Goal: Information Seeking & Learning: Learn about a topic

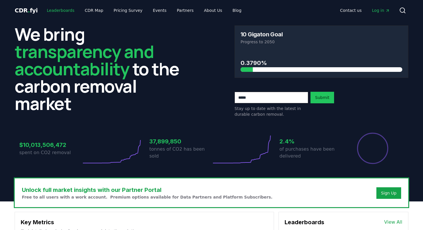
click at [67, 9] on link "Leaderboards" at bounding box center [60, 10] width 37 height 10
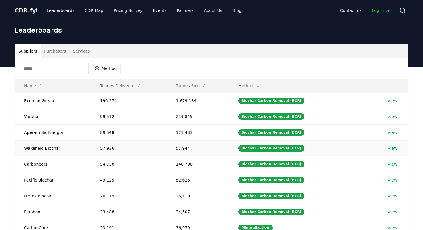
click at [391, 149] on link "View" at bounding box center [393, 148] width 10 height 6
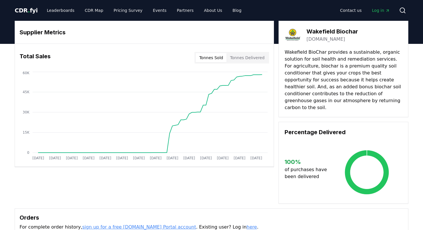
click at [377, 11] on span "Log in" at bounding box center [381, 10] width 18 height 6
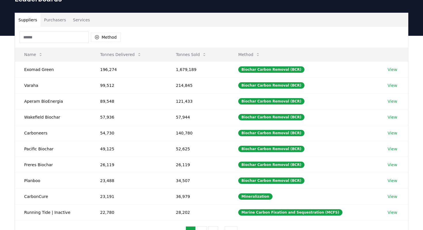
scroll to position [40, 0]
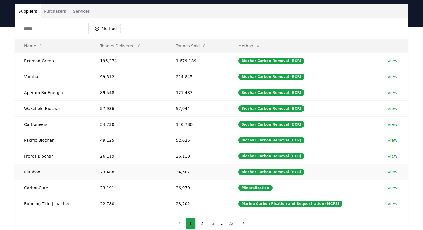
click at [394, 174] on link "View" at bounding box center [393, 172] width 10 height 6
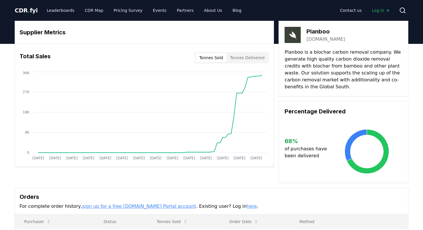
click at [386, 11] on icon "Main" at bounding box center [388, 10] width 5 height 5
